Goal: Information Seeking & Learning: Learn about a topic

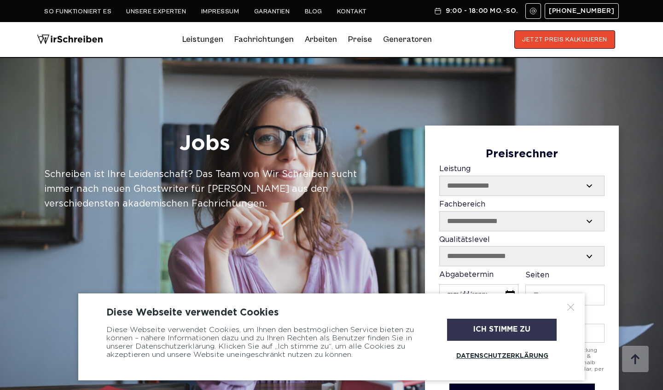
click at [523, 324] on div "Ich stimme zu" at bounding box center [502, 330] width 110 height 22
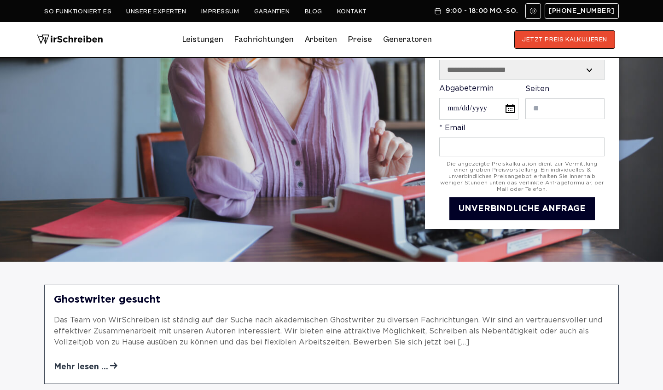
scroll to position [128, 0]
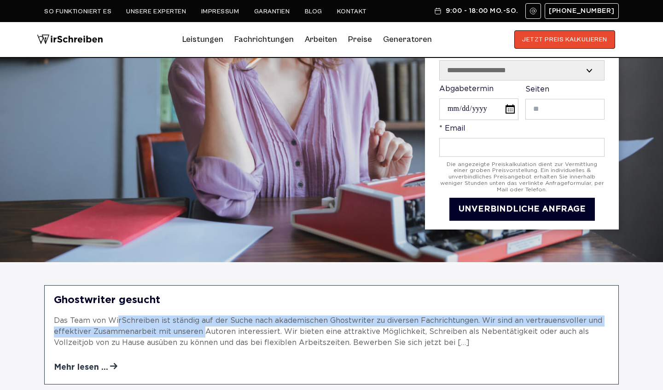
drag, startPoint x: 111, startPoint y: 323, endPoint x: 211, endPoint y: 337, distance: 100.5
click at [210, 337] on p "Das Team von WirSchreiben ist ständig auf der Suche nach akademischen Ghostwrit…" at bounding box center [331, 332] width 555 height 33
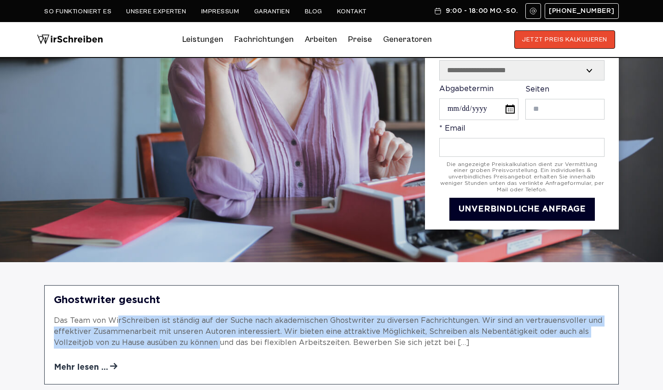
click at [211, 337] on p "Das Team von WirSchreiben ist ständig auf der Suche nach akademischen Ghostwrit…" at bounding box center [331, 332] width 555 height 33
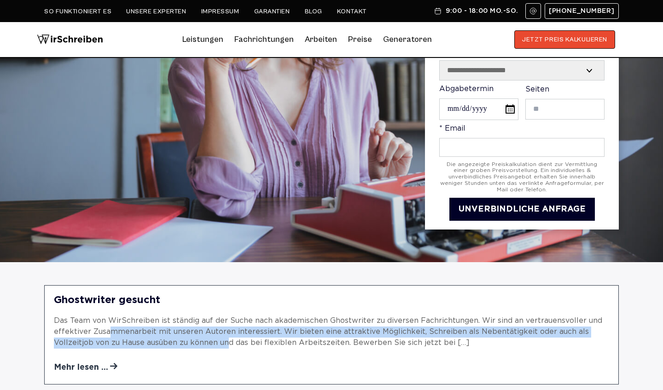
drag, startPoint x: 102, startPoint y: 326, endPoint x: 263, endPoint y: 346, distance: 162.4
click at [262, 346] on p "Das Team von WirSchreiben ist ständig auf der Suche nach akademischen Ghostwrit…" at bounding box center [331, 332] width 555 height 33
click at [263, 346] on p "Das Team von WirSchreiben ist ständig auf der Suche nach akademischen Ghostwrit…" at bounding box center [331, 332] width 555 height 33
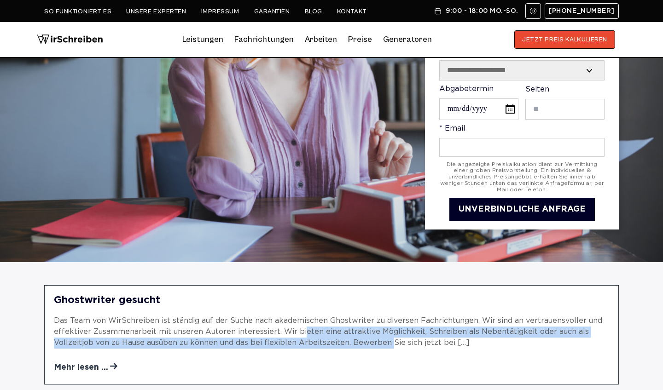
drag, startPoint x: 292, startPoint y: 333, endPoint x: 400, endPoint y: 337, distance: 107.8
click at [400, 337] on p "Das Team von WirSchreiben ist ständig auf der Suche nach akademischen Ghostwrit…" at bounding box center [331, 332] width 555 height 33
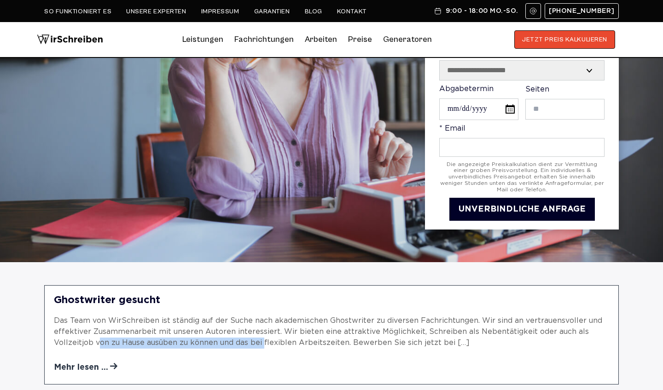
drag, startPoint x: 91, startPoint y: 341, endPoint x: 259, endPoint y: 342, distance: 167.6
click at [258, 342] on p "Das Team von WirSchreiben ist ständig auf der Suche nach akademischen Ghostwrit…" at bounding box center [331, 332] width 555 height 33
click at [259, 342] on p "Das Team von WirSchreiben ist ständig auf der Suche nach akademischen Ghostwrit…" at bounding box center [331, 332] width 555 height 33
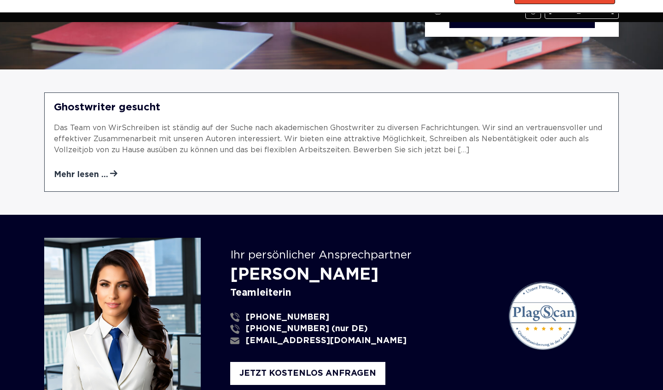
scroll to position [299, 0]
